Goal: Find specific page/section

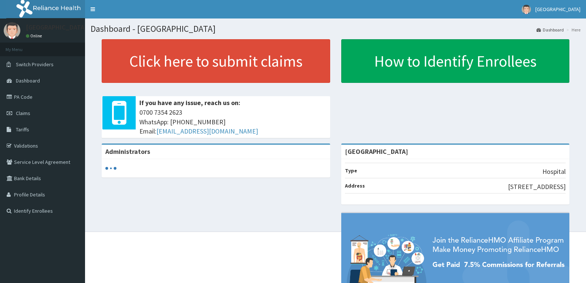
click at [49, 131] on link "Tariffs" at bounding box center [42, 129] width 85 height 16
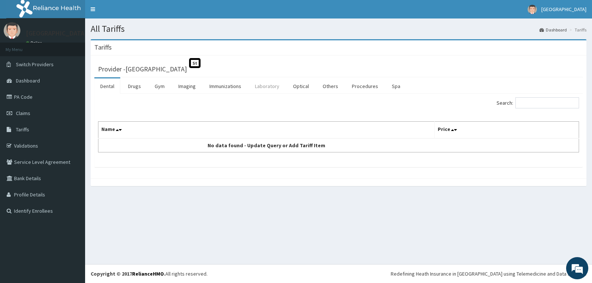
click at [265, 85] on link "Laboratory" at bounding box center [267, 86] width 36 height 16
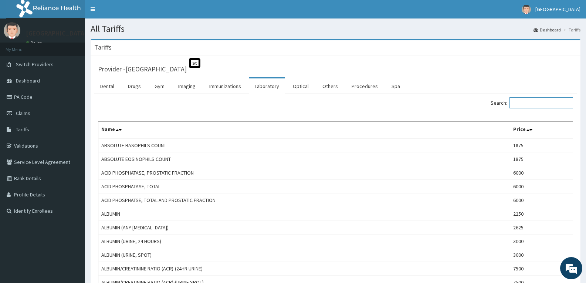
click at [536, 107] on input "Search:" at bounding box center [542, 102] width 64 height 11
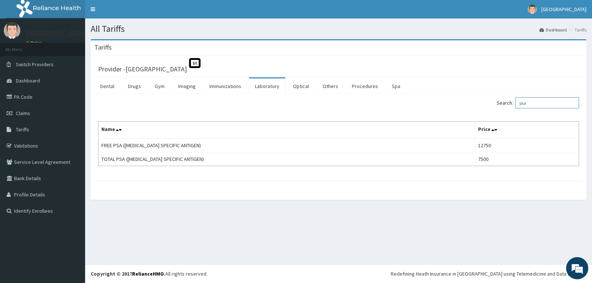
type input "psa"
